Goal: Find specific page/section: Find specific page/section

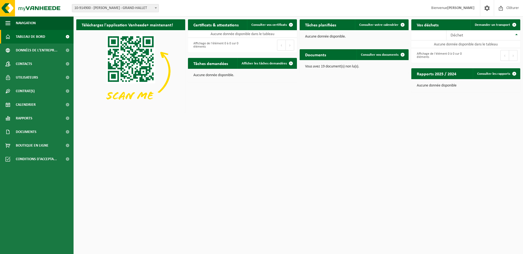
click at [85, 7] on span "10-914900 - [PERSON_NAME] - GRAND-HALLET" at bounding box center [115, 8] width 86 height 8
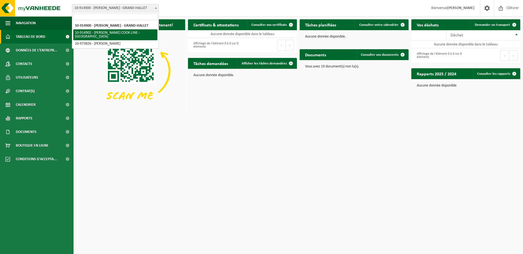
select select "126760"
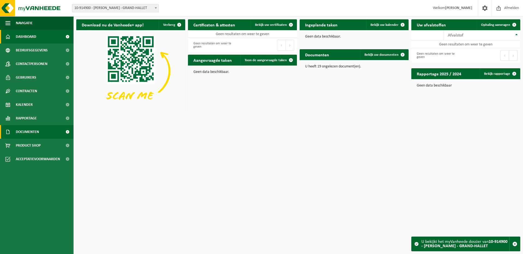
click at [36, 127] on span "Documenten" at bounding box center [27, 132] width 23 height 14
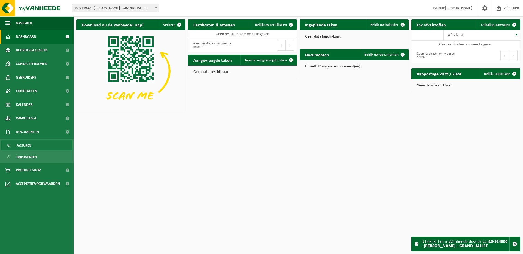
click at [38, 147] on link "Facturen" at bounding box center [36, 145] width 71 height 10
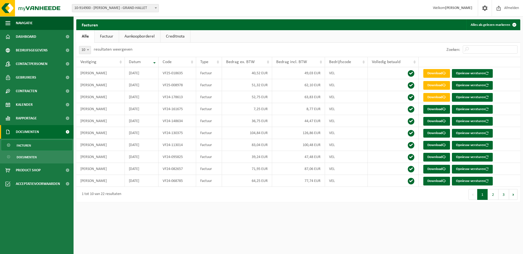
click at [113, 38] on link "Factuur" at bounding box center [107, 36] width 24 height 13
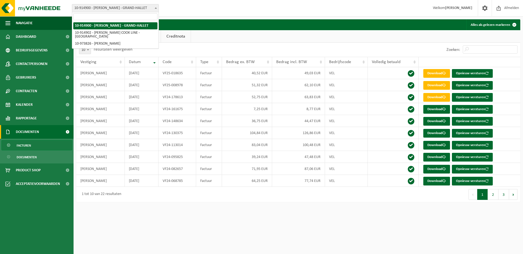
click at [127, 8] on span "10-914900 - [PERSON_NAME] - GRAND-HALLET" at bounding box center [115, 8] width 86 height 8
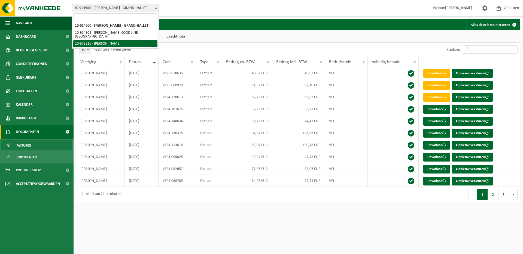
select select "157225"
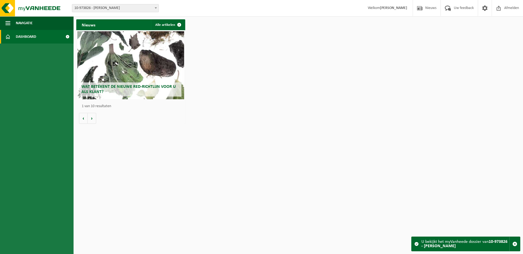
click at [58, 38] on link "Dashboard" at bounding box center [37, 37] width 74 height 14
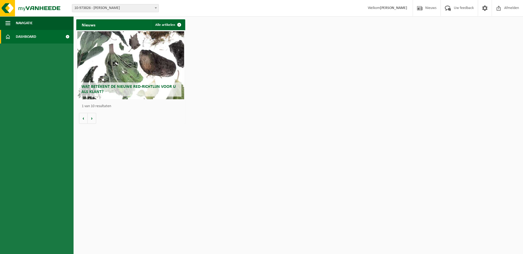
click at [107, 9] on span "10-973826 - [PERSON_NAME]" at bounding box center [115, 8] width 86 height 8
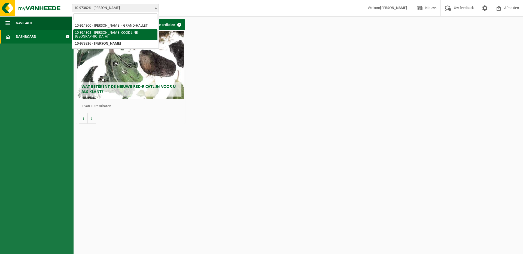
select select "126760"
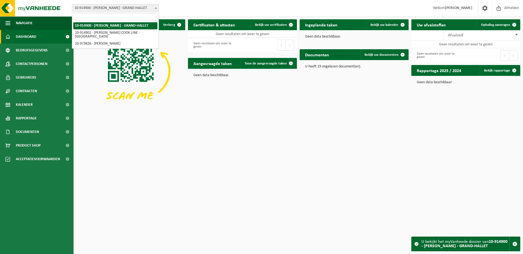
click at [145, 6] on span "10-914900 - [PERSON_NAME] - GRAND-HALLET" at bounding box center [115, 8] width 86 height 8
select select "126760"
